Goal: Download file/media

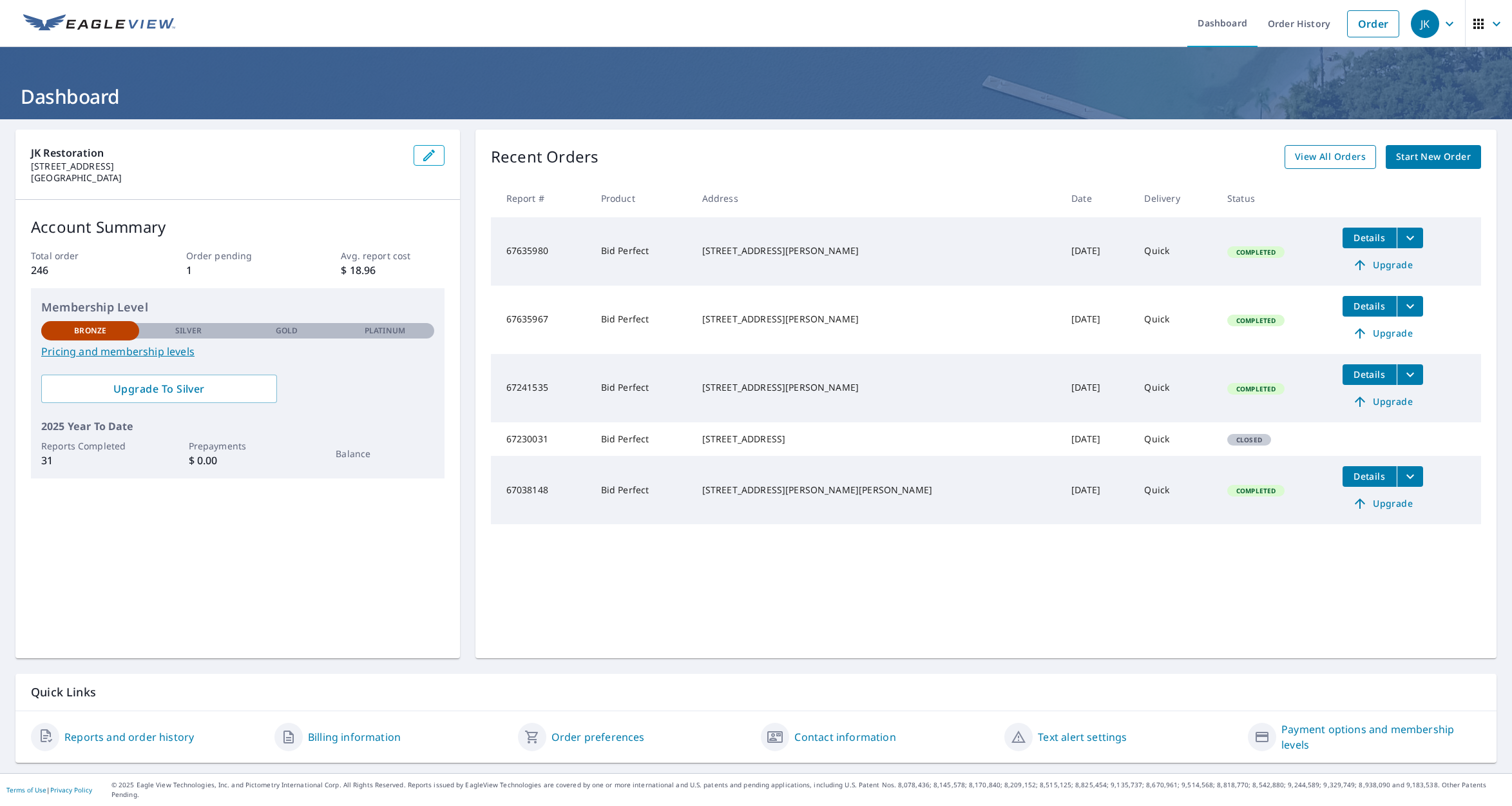
click at [1327, 154] on span "View All Orders" at bounding box center [1331, 157] width 71 height 16
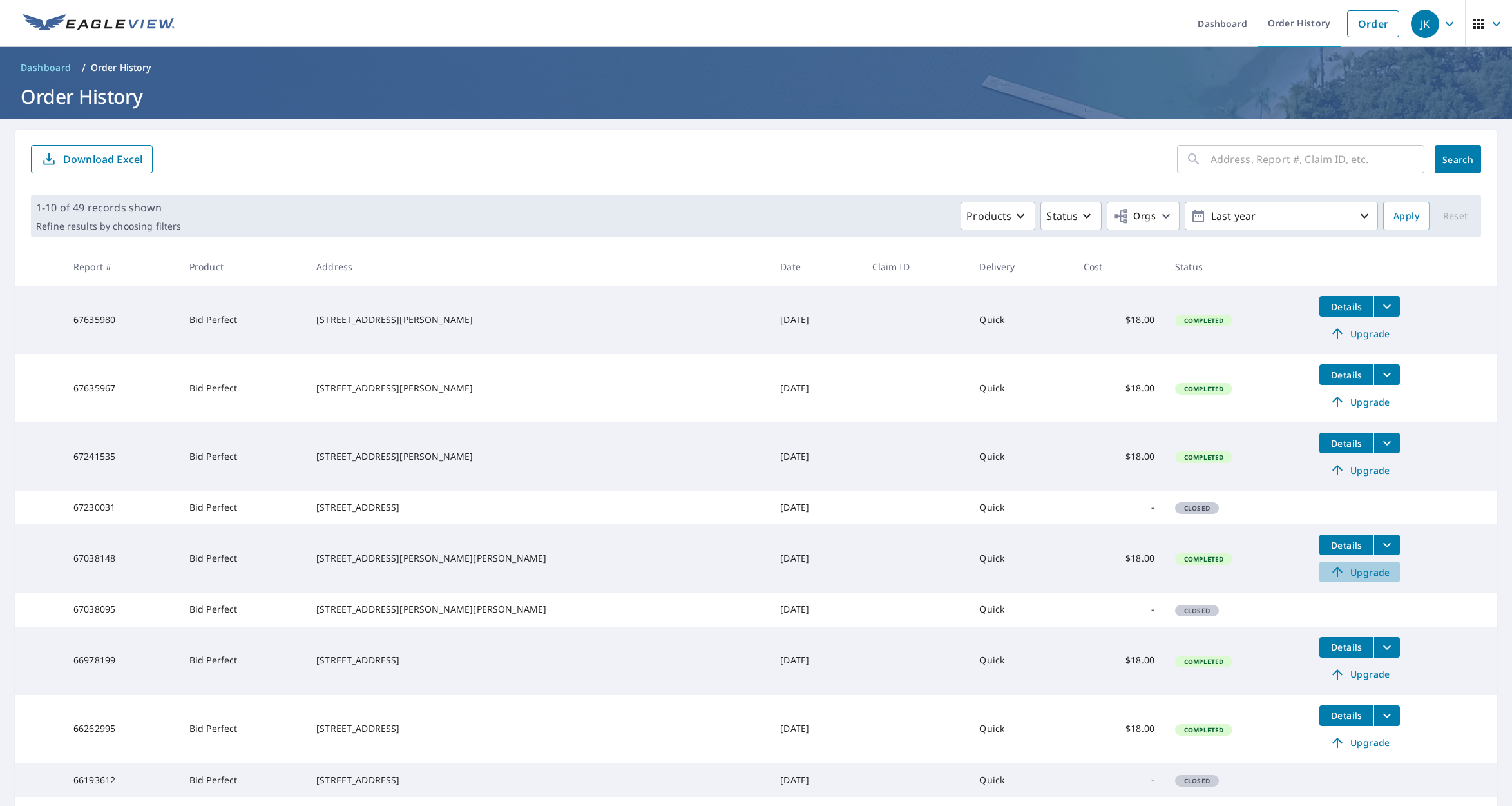
click at [1327, 579] on span "Upgrade" at bounding box center [1360, 571] width 65 height 15
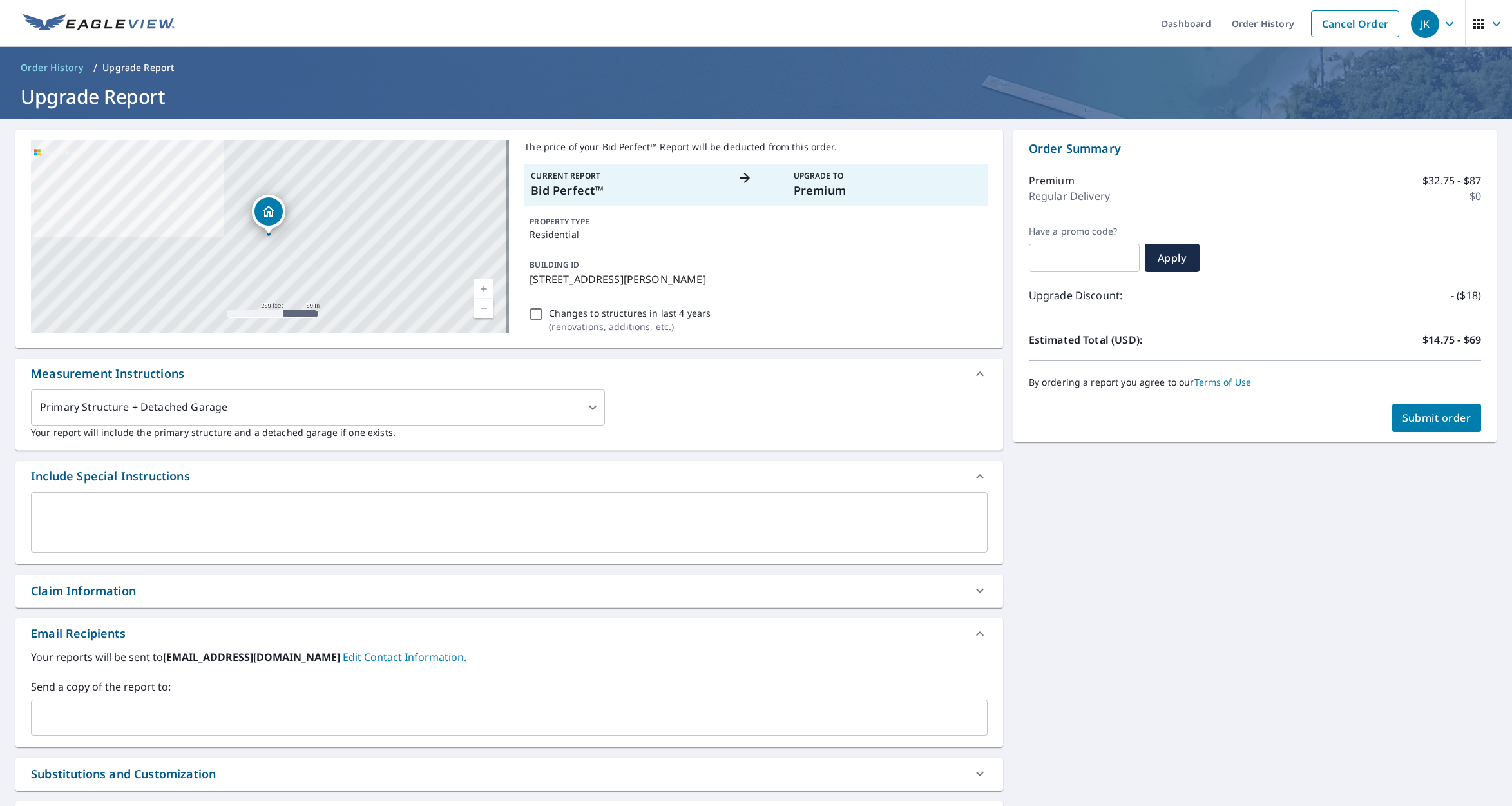
drag, startPoint x: 114, startPoint y: 714, endPoint x: 121, endPoint y: 714, distance: 7.0
click at [114, 714] on input "text" at bounding box center [499, 717] width 926 height 24
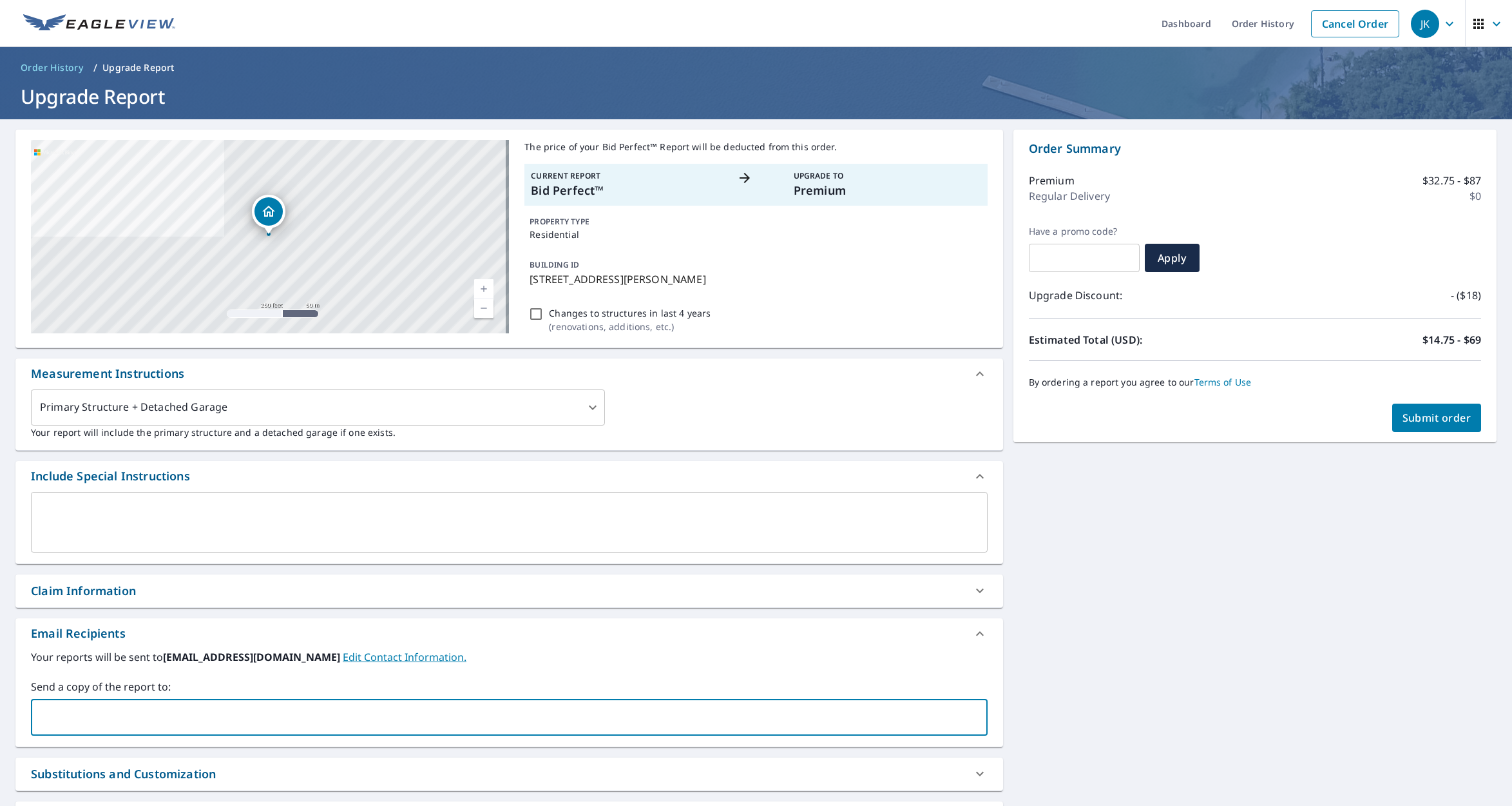
type input "badgeadvisors@gmail.com"
click at [1408, 415] on span "Submit order" at bounding box center [1437, 418] width 69 height 15
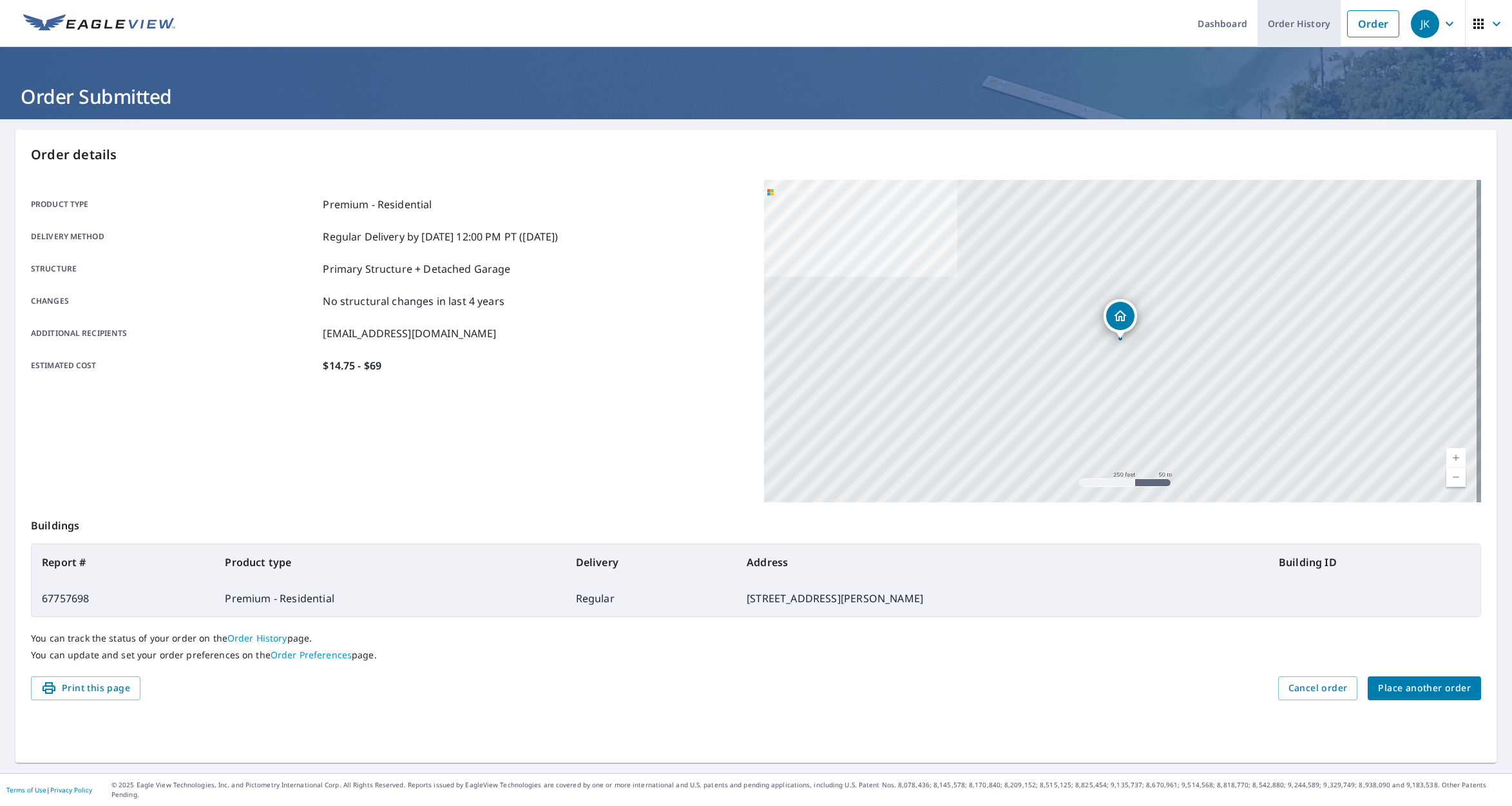
click at [1288, 19] on link "Order History" at bounding box center [1299, 23] width 83 height 47
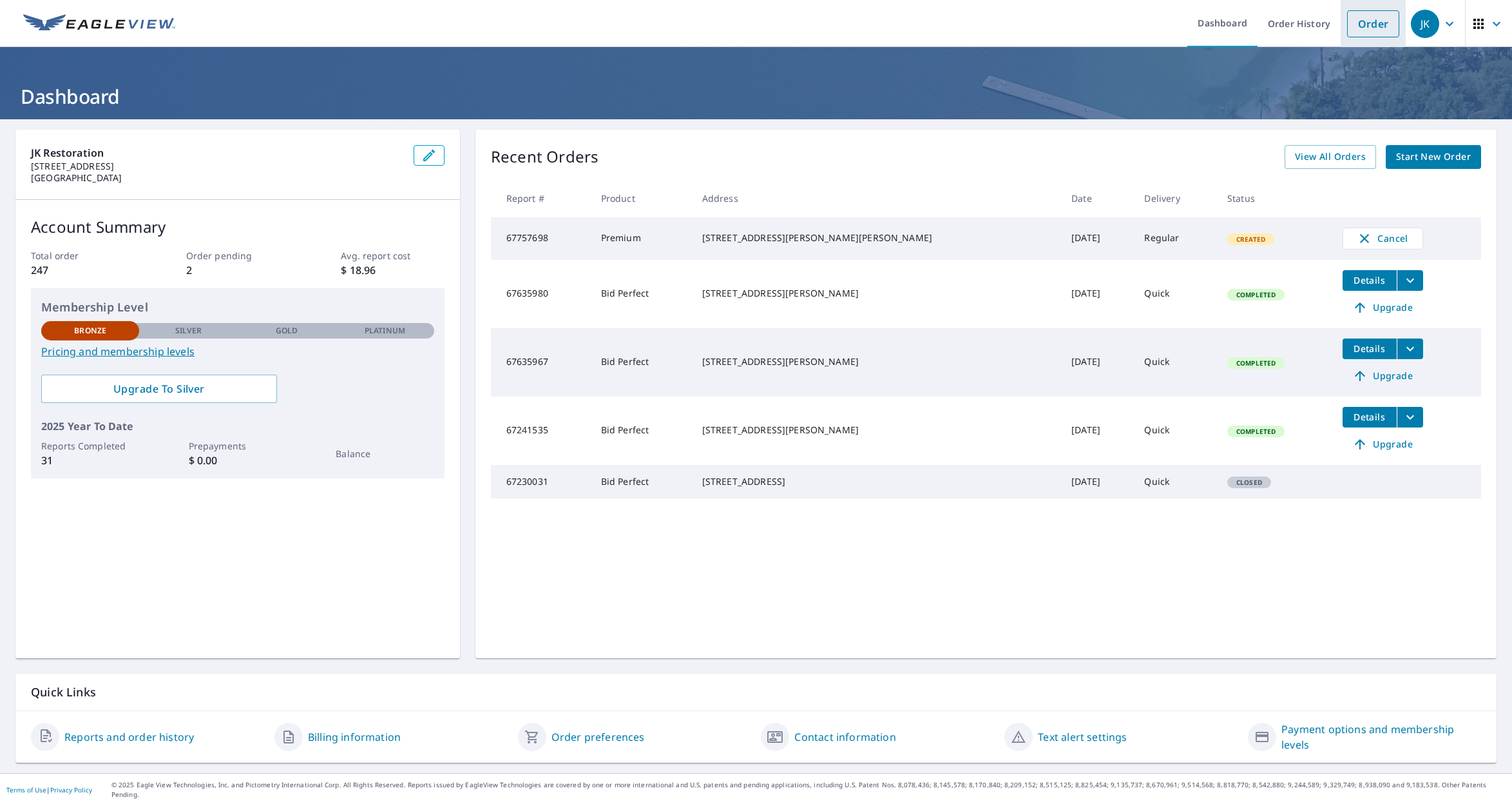
click at [1371, 19] on link "Order" at bounding box center [1374, 23] width 52 height 27
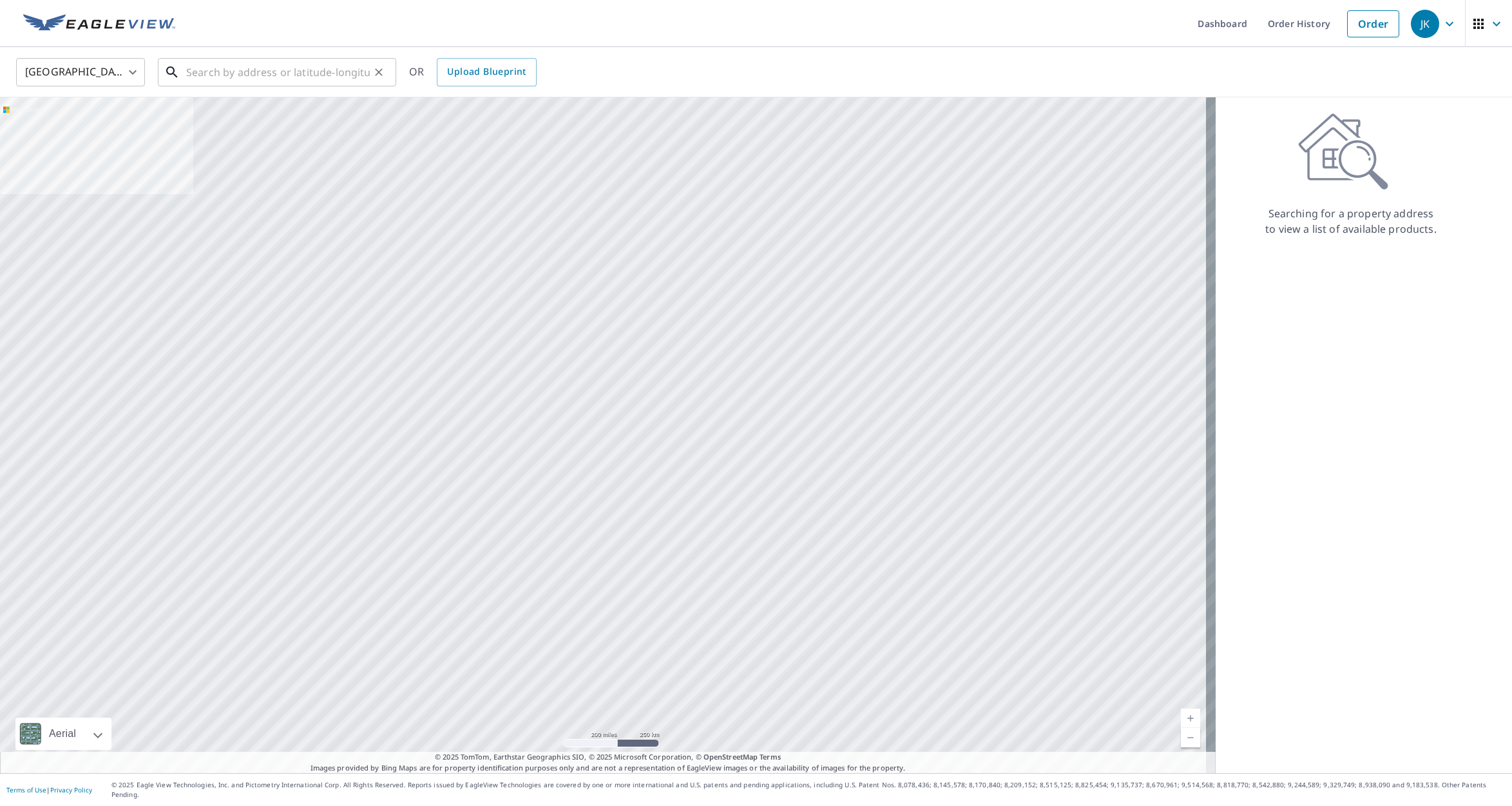
click at [224, 68] on input "text" at bounding box center [278, 72] width 184 height 36
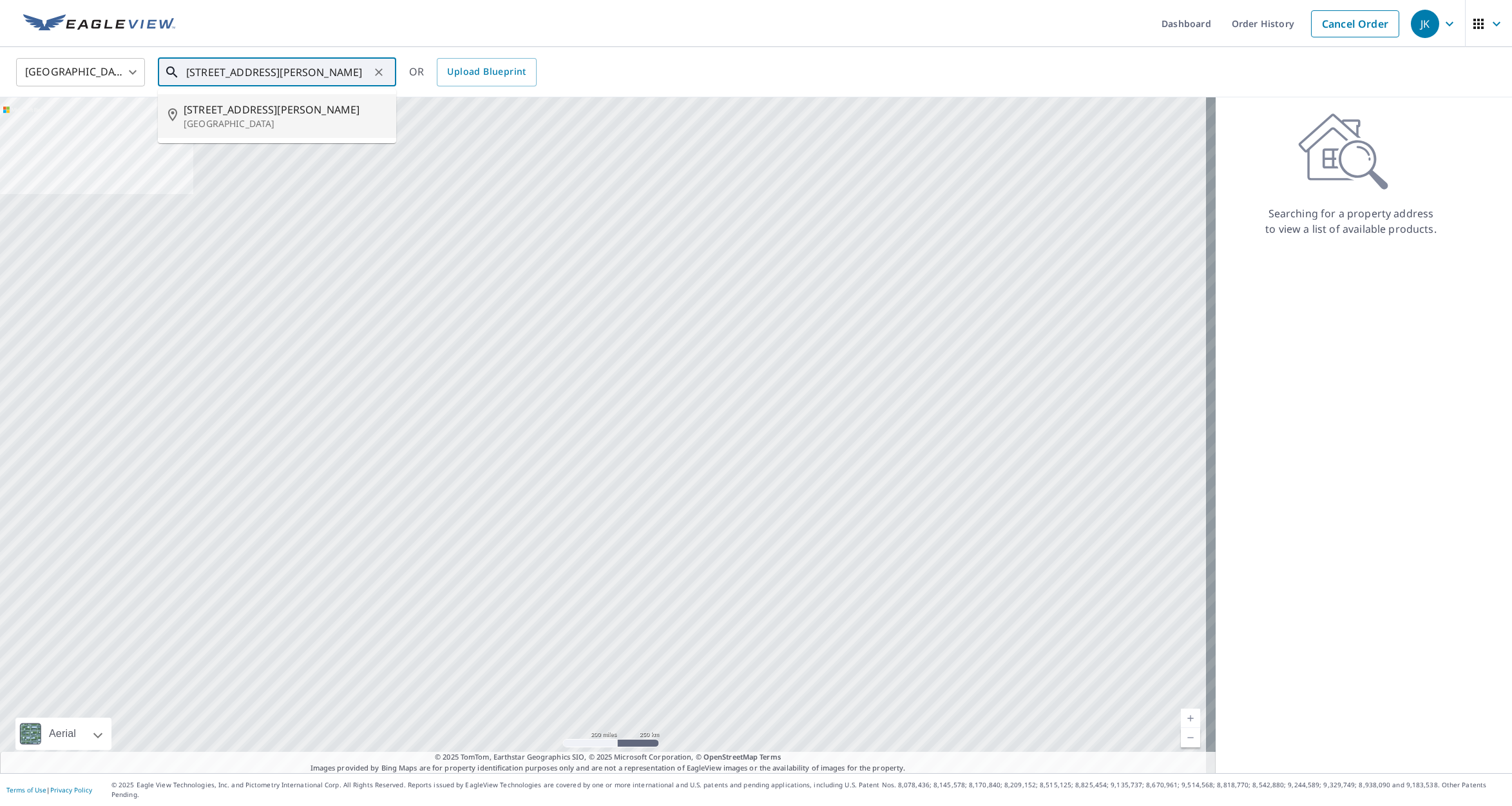
click at [207, 124] on p "[GEOGRAPHIC_DATA]" at bounding box center [285, 124] width 202 height 13
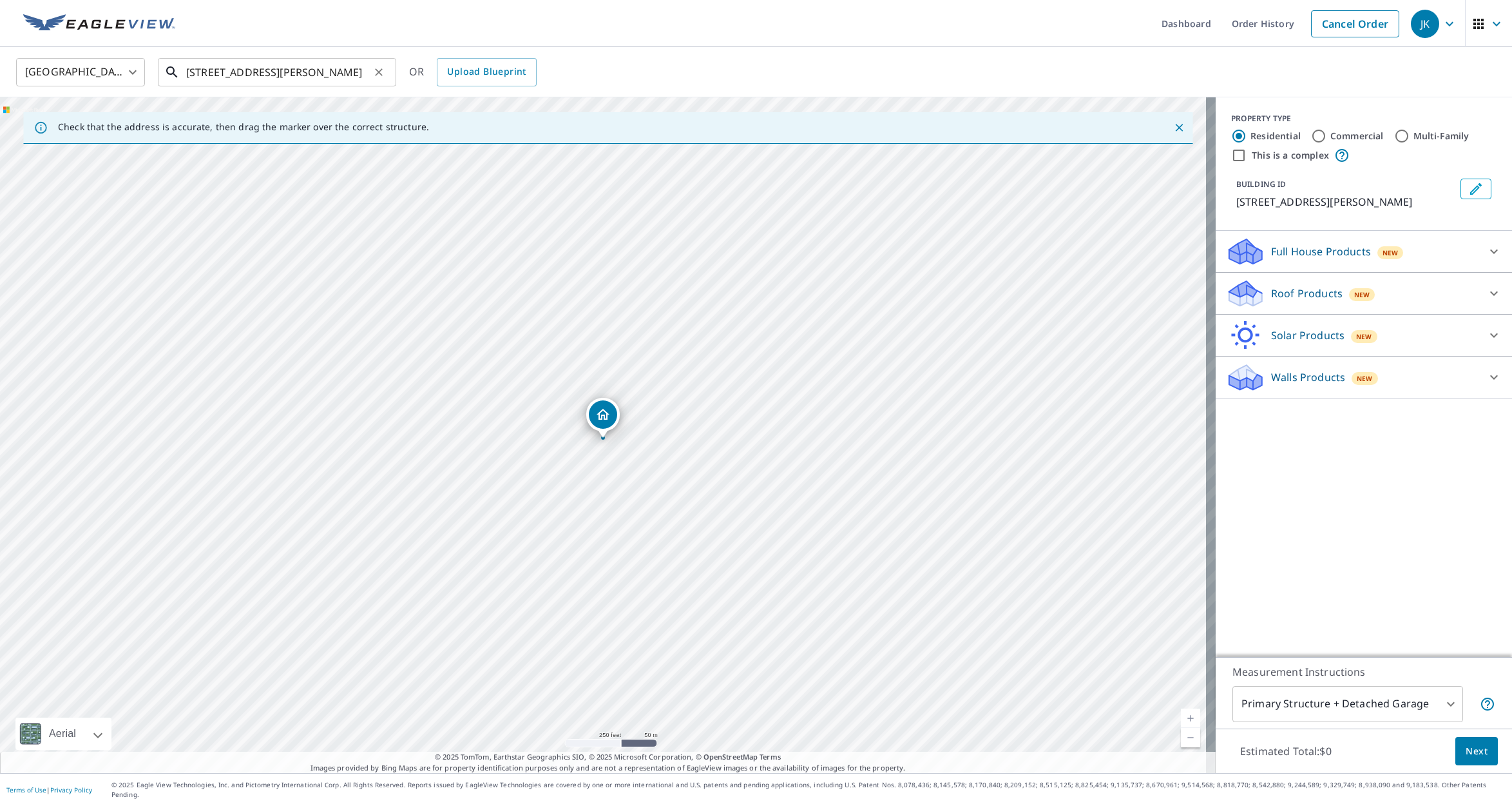
click at [198, 72] on input "54 Saint John St North Haven, CT 06473" at bounding box center [278, 72] width 184 height 36
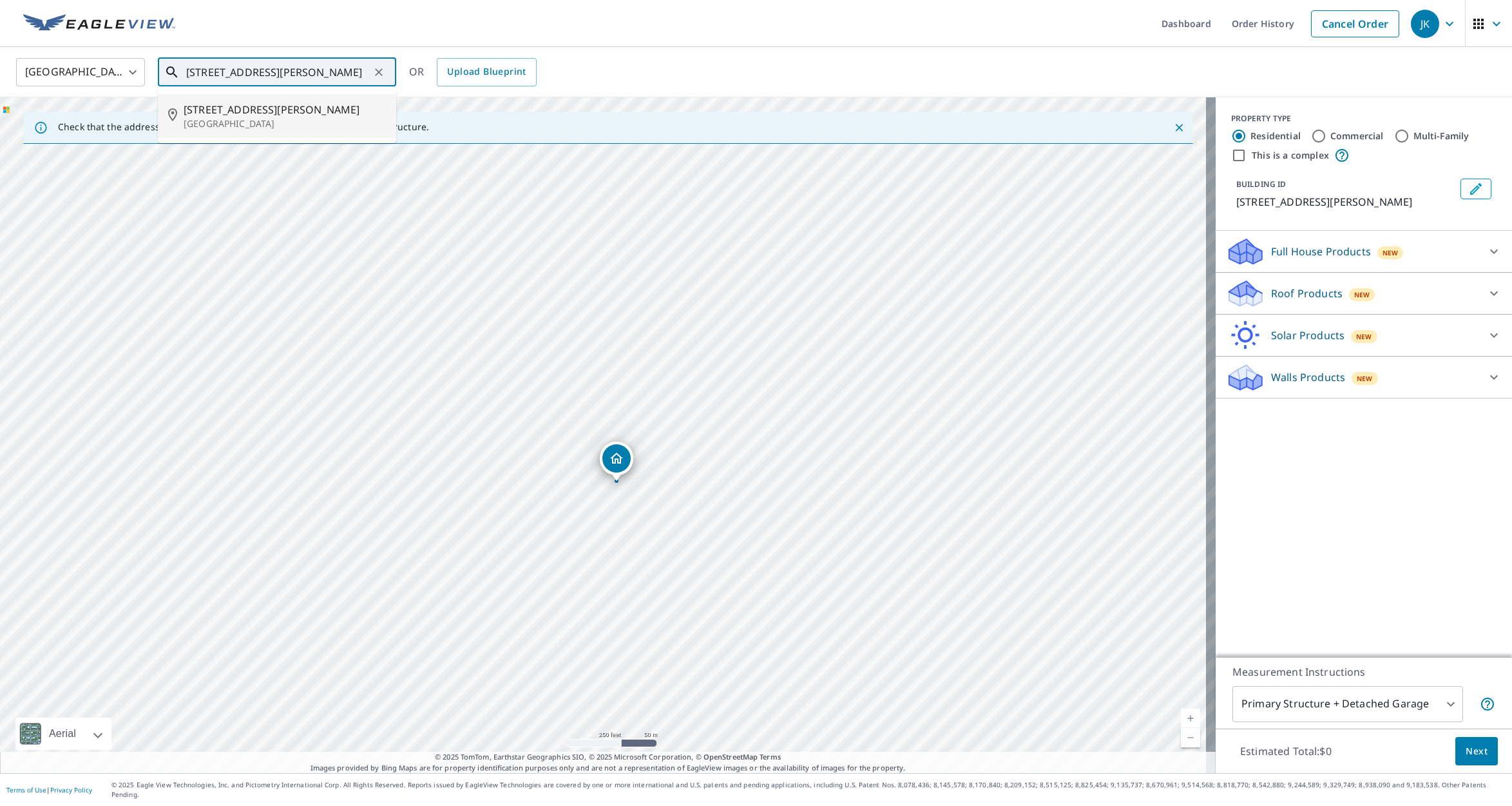
drag, startPoint x: 612, startPoint y: 308, endPoint x: 637, endPoint y: 490, distance: 183.7
click at [637, 490] on div "54 Saint John St North Haven, CT 06473" at bounding box center [607, 435] width 1216 height 676
click at [248, 111] on span "[STREET_ADDRESS][PERSON_NAME]" at bounding box center [285, 109] width 202 height 15
type input "[STREET_ADDRESS][PERSON_NAME]"
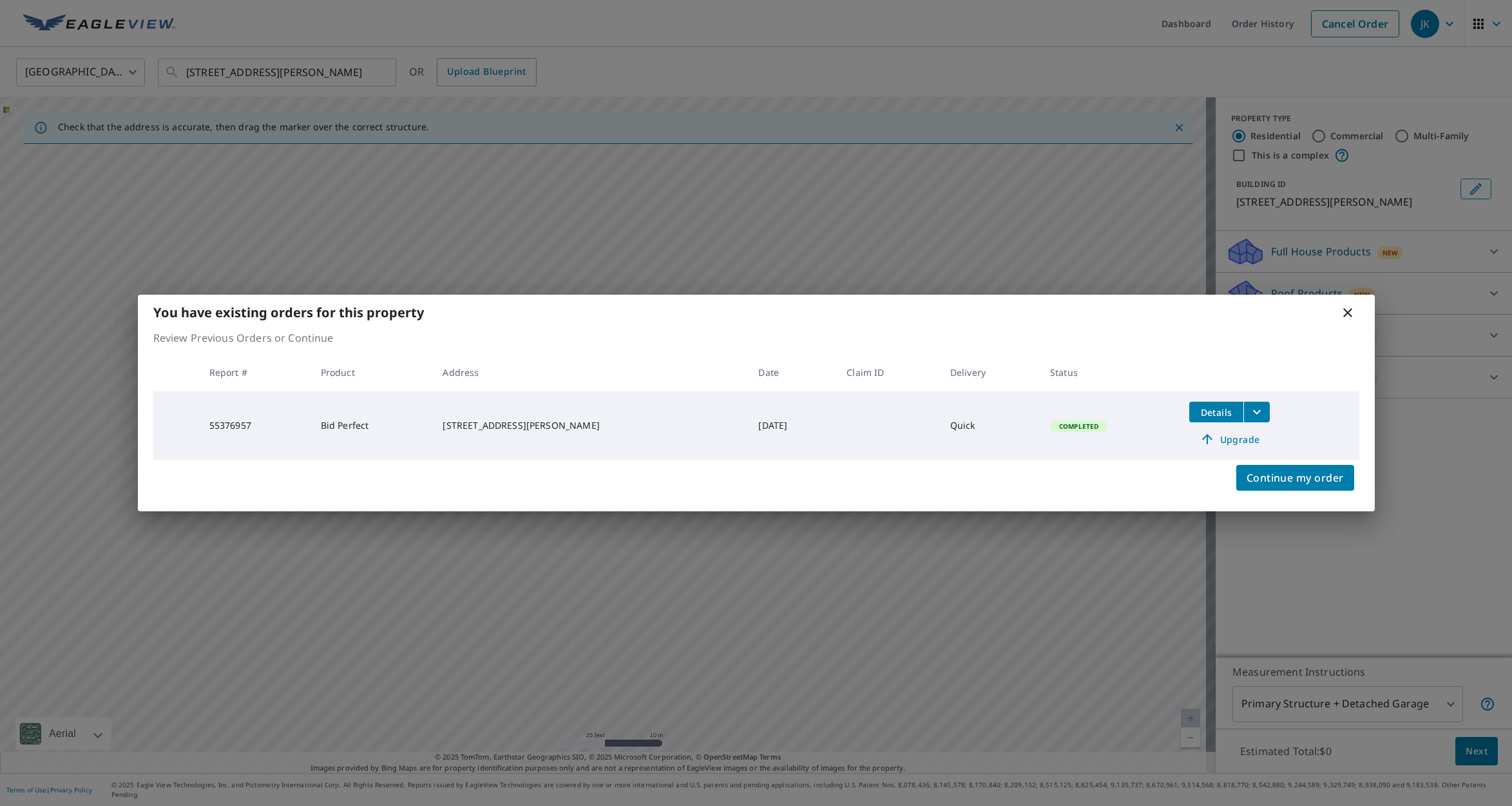
click at [1197, 407] on span "Details" at bounding box center [1216, 412] width 39 height 12
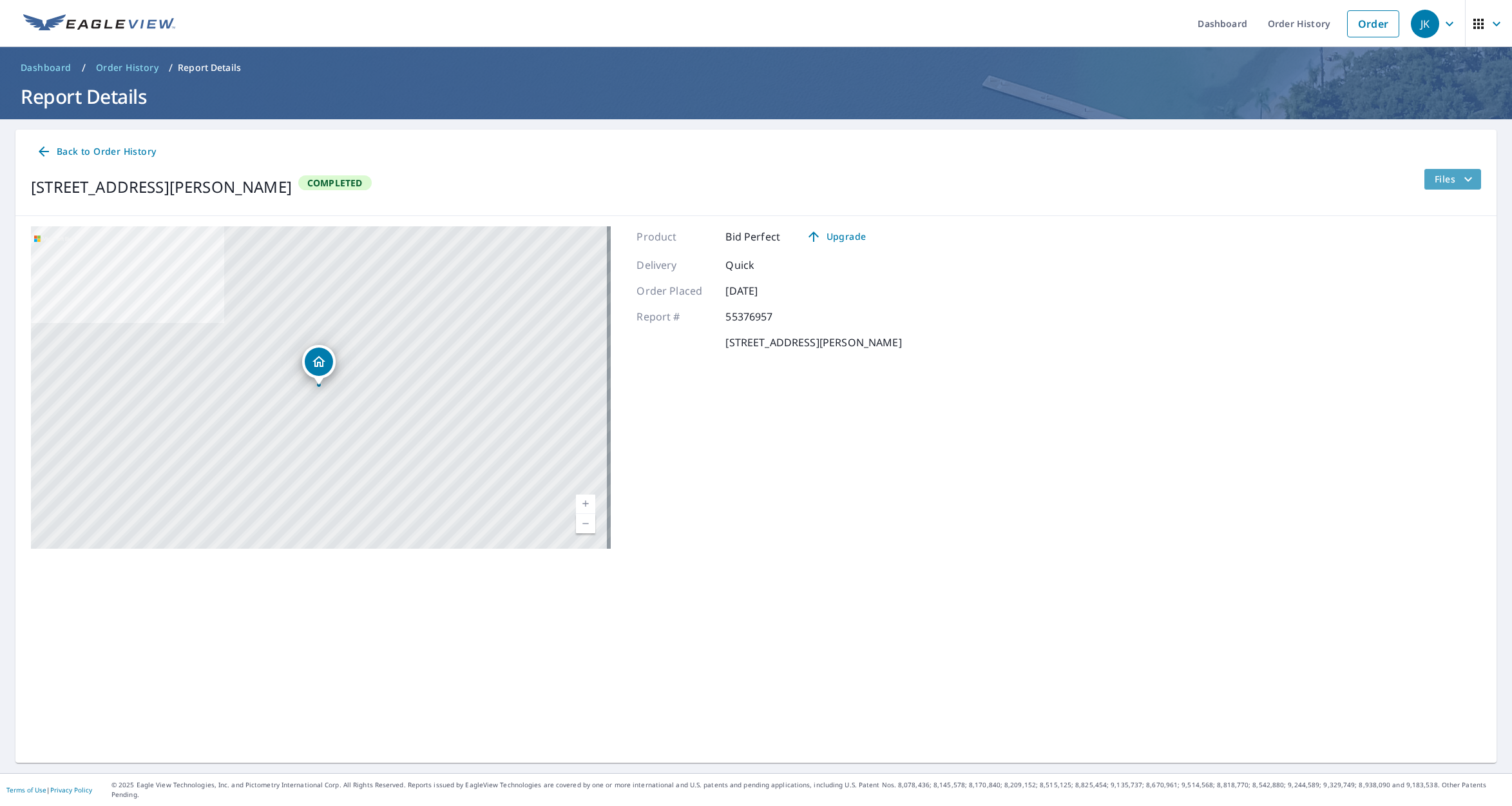
click at [1442, 178] on span "Files" at bounding box center [1455, 179] width 41 height 15
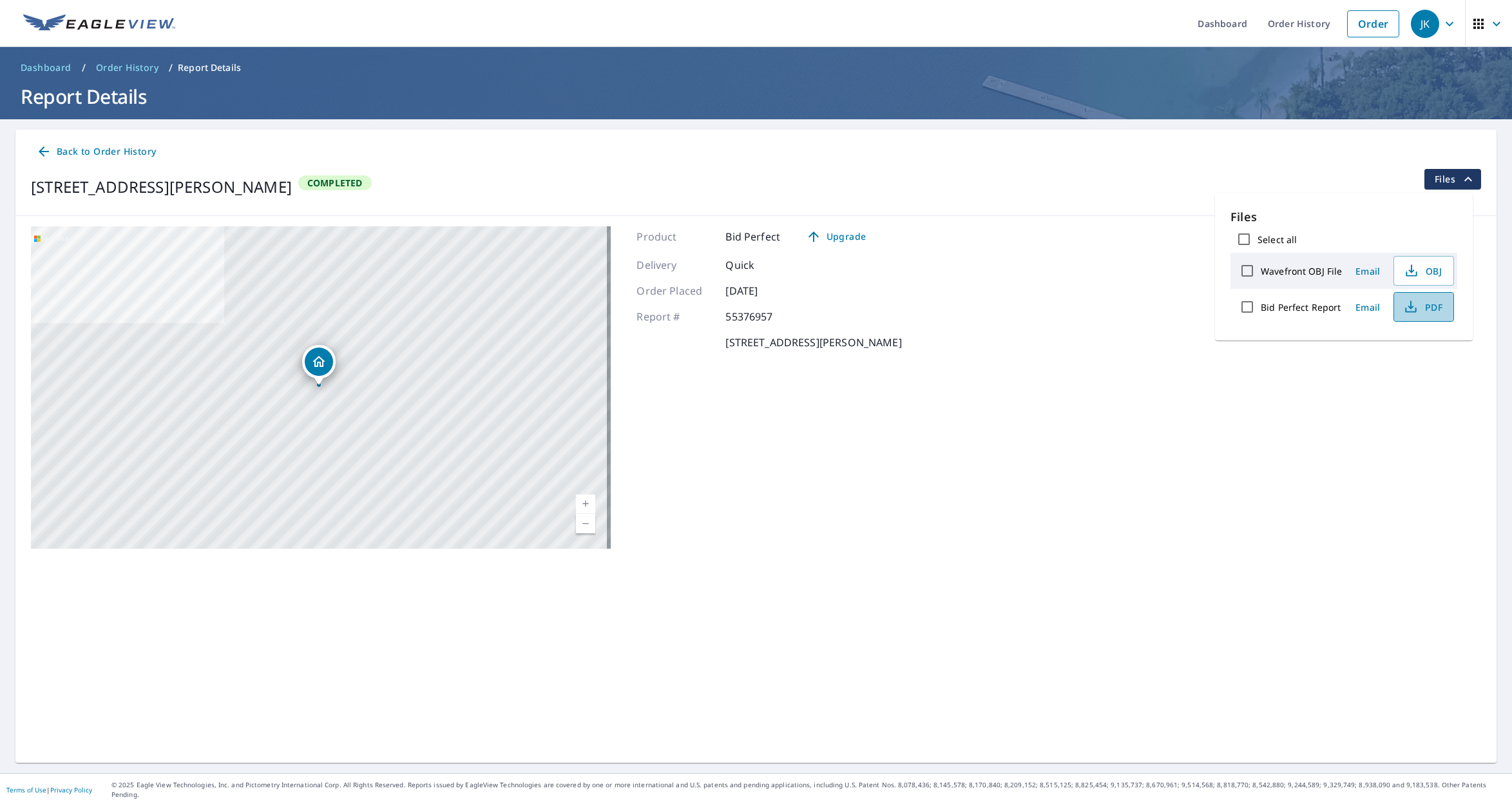
click at [1426, 308] on span "PDF" at bounding box center [1422, 306] width 41 height 15
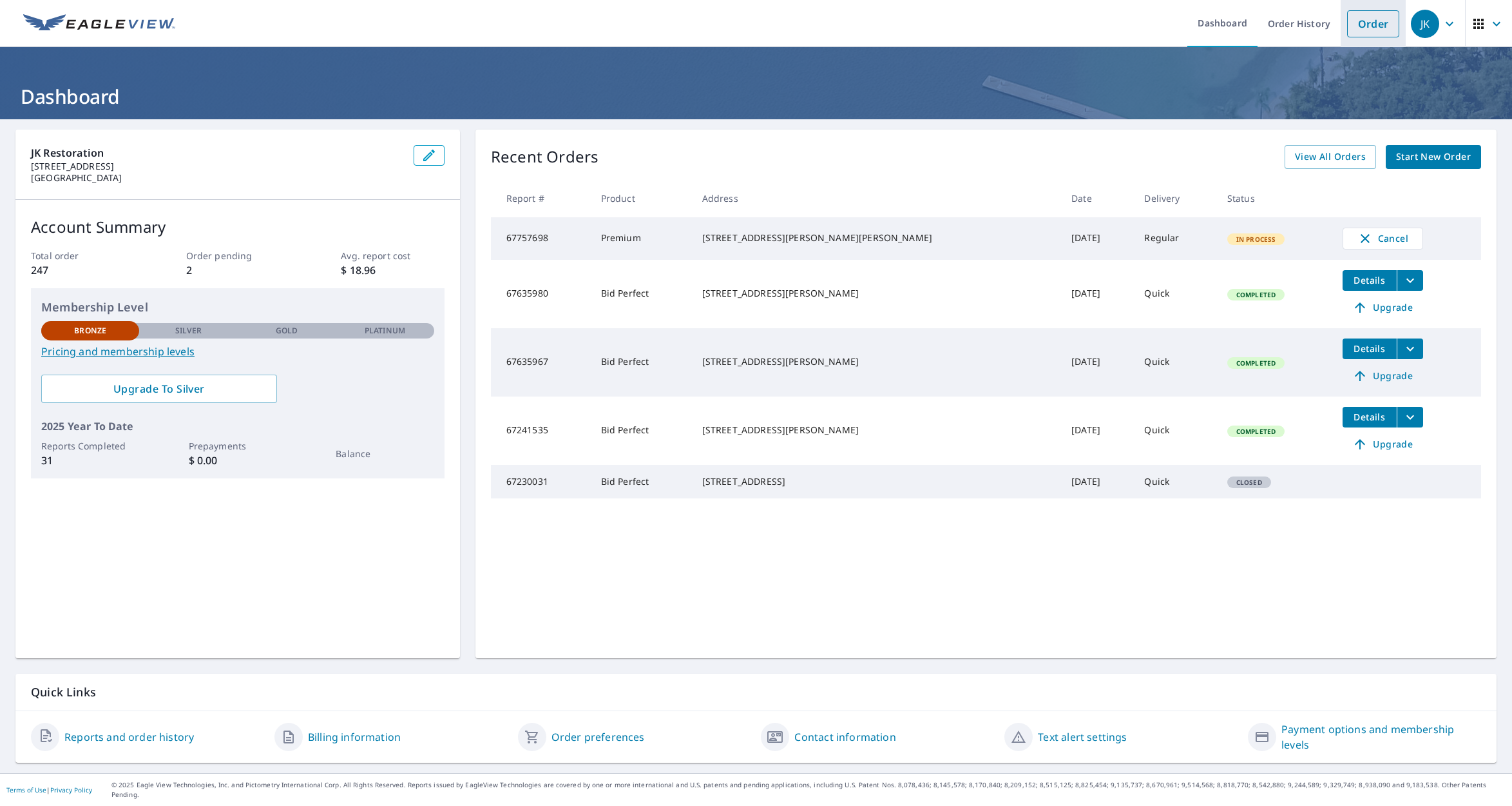
click at [1364, 28] on link "Order" at bounding box center [1374, 23] width 52 height 27
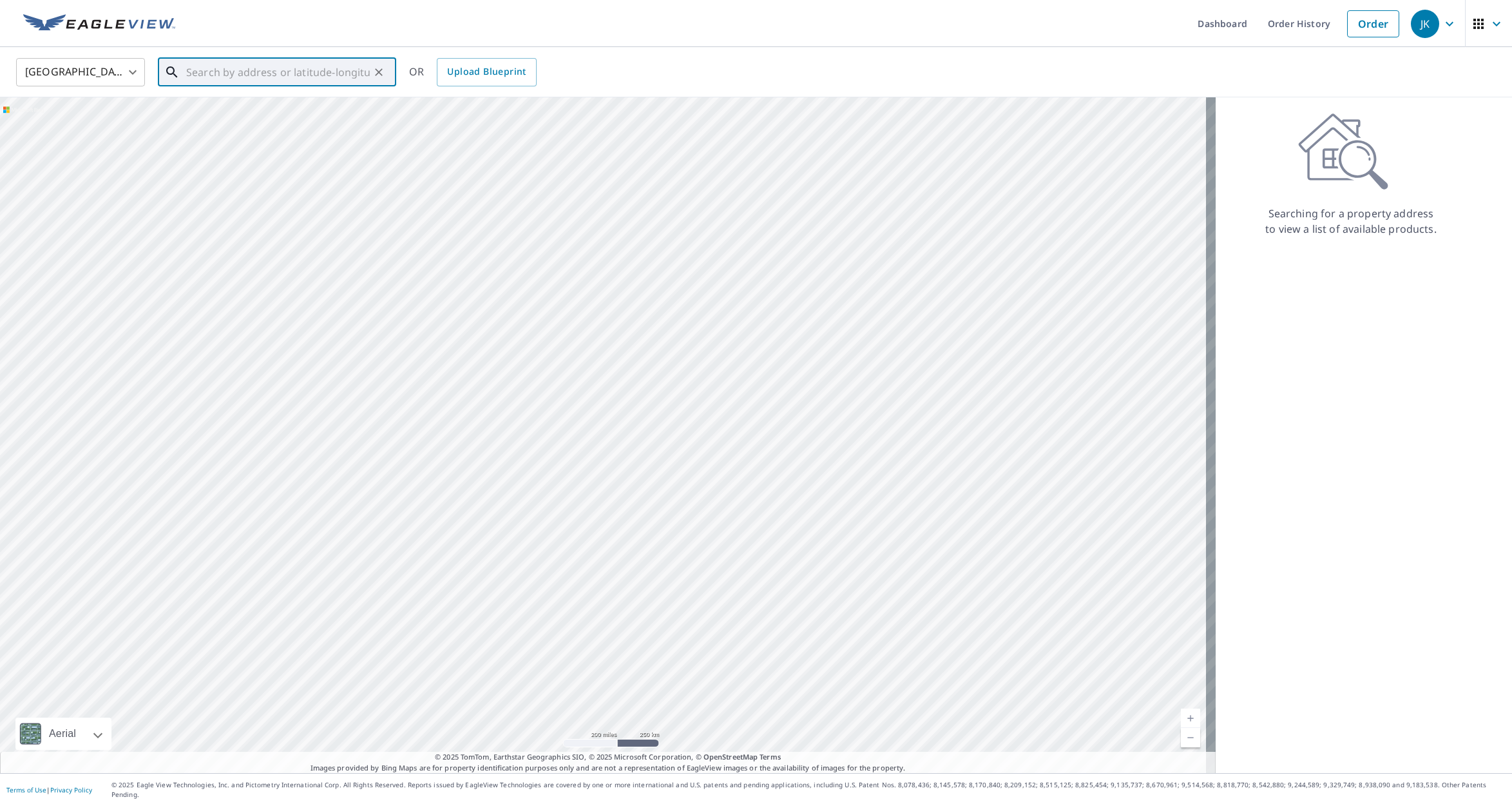
click at [217, 73] on input "text" at bounding box center [278, 72] width 184 height 36
click at [236, 113] on span "[STREET_ADDRESS][PERSON_NAME]" at bounding box center [285, 109] width 202 height 15
type input "[STREET_ADDRESS][PERSON_NAME]"
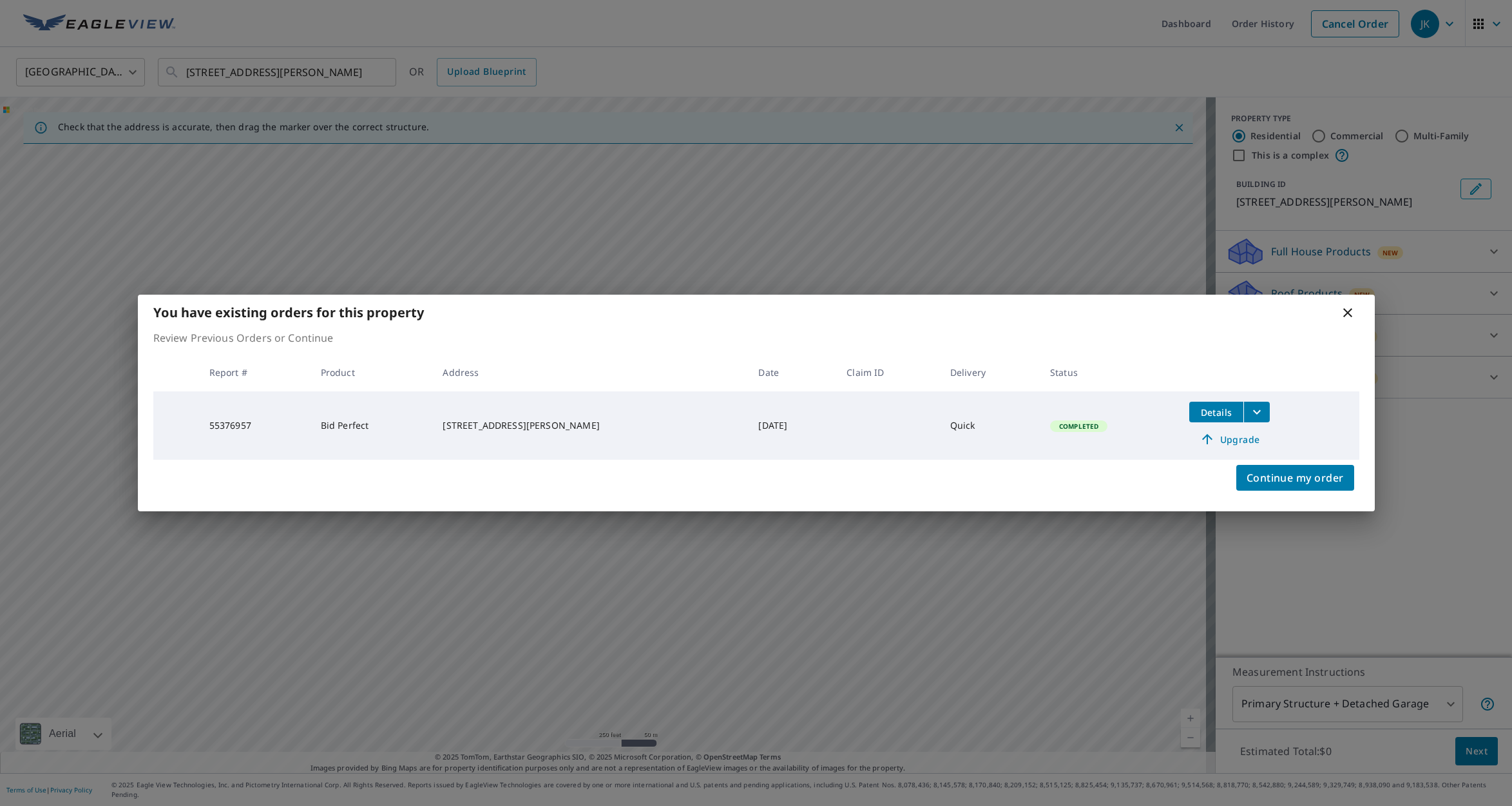
click at [1250, 408] on icon "filesDropdownBtn-55376957" at bounding box center [1257, 412] width 15 height 15
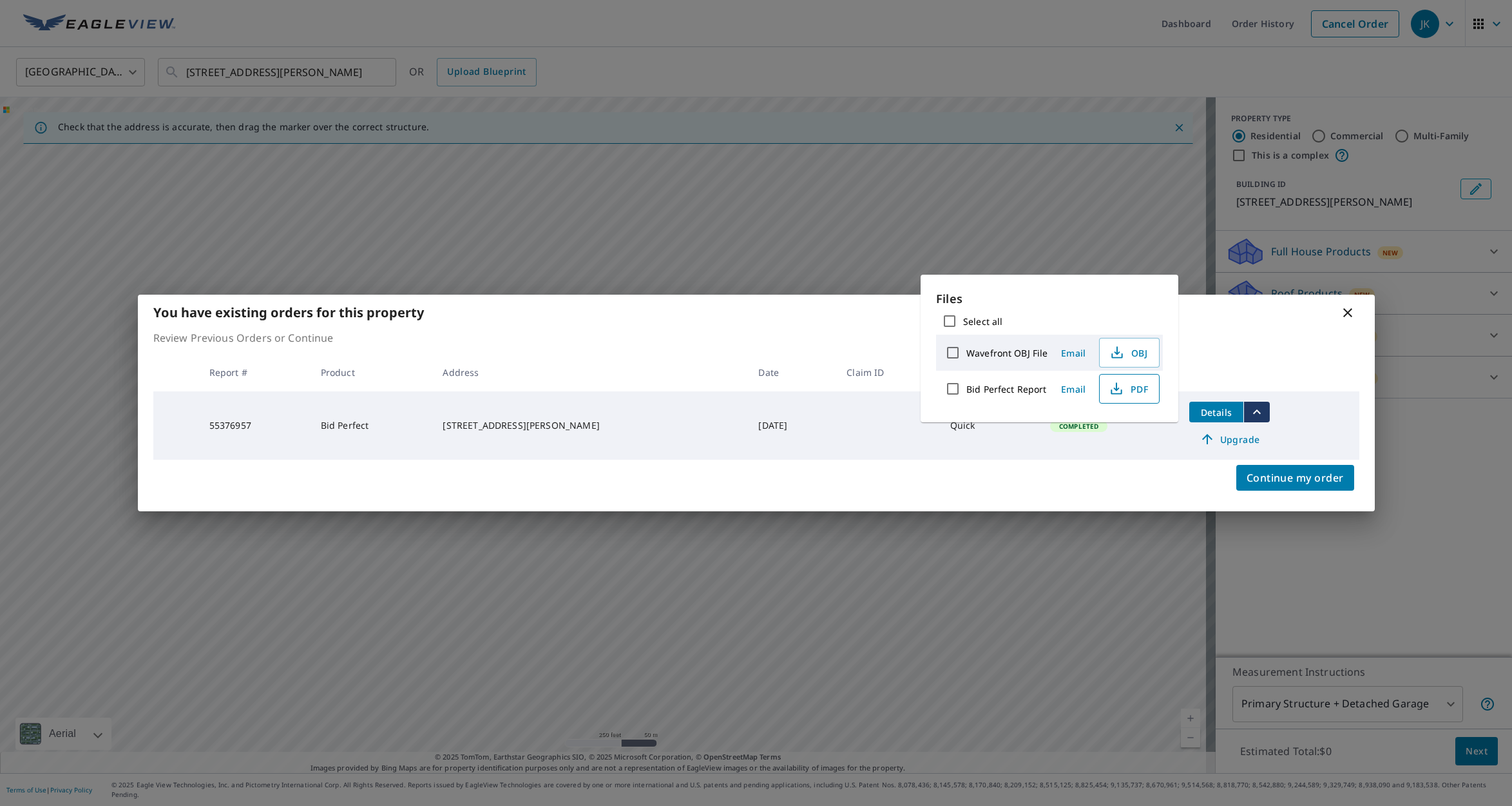
click at [1114, 386] on icon "button" at bounding box center [1116, 386] width 6 height 8
